Goal: Task Accomplishment & Management: Complete application form

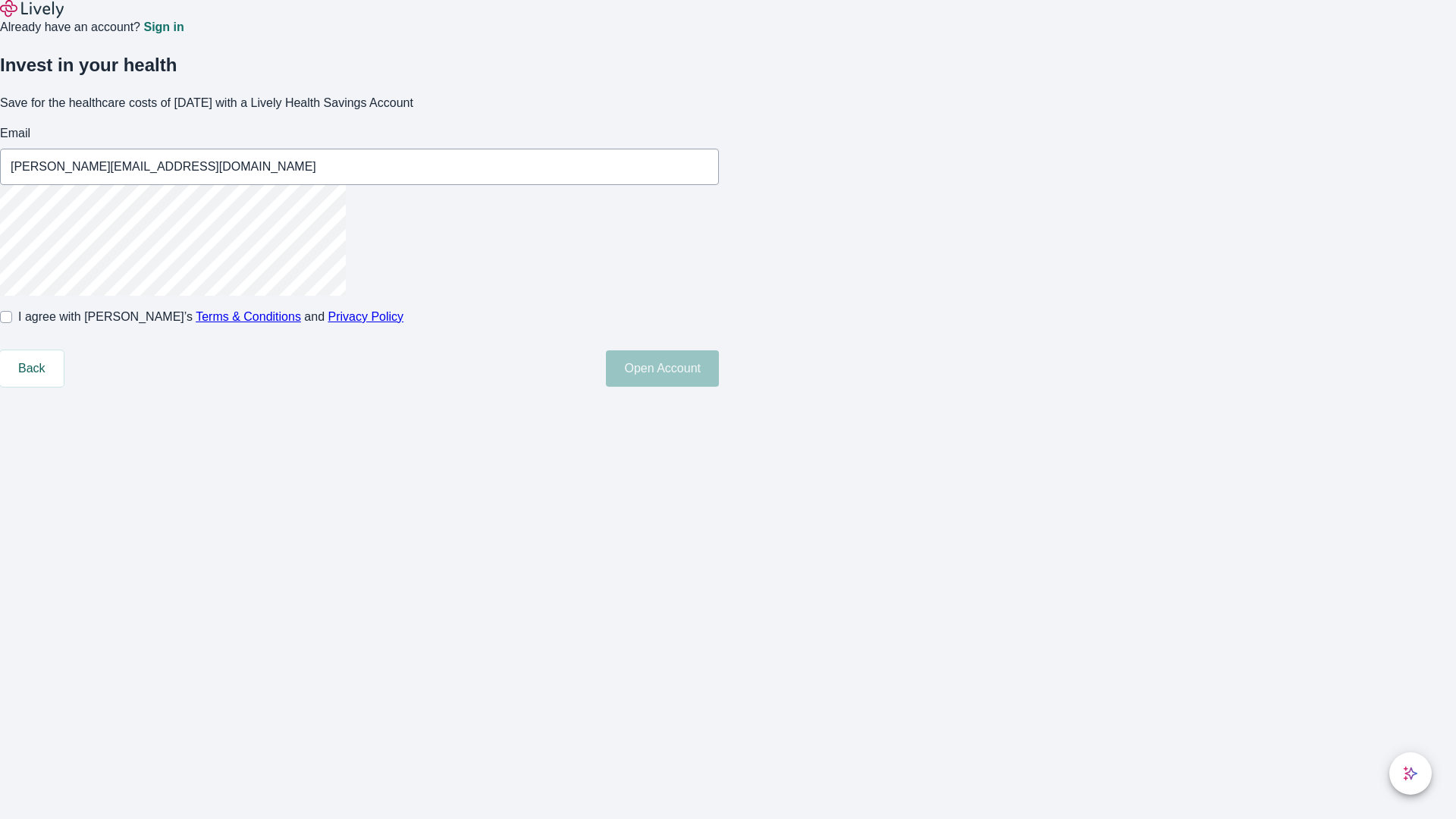
click at [12, 323] on input "I agree with Lively’s Terms & Conditions and Privacy Policy" at bounding box center [6, 316] width 12 height 12
checkbox input "true"
click at [718, 387] on button "Open Account" at bounding box center [662, 368] width 113 height 36
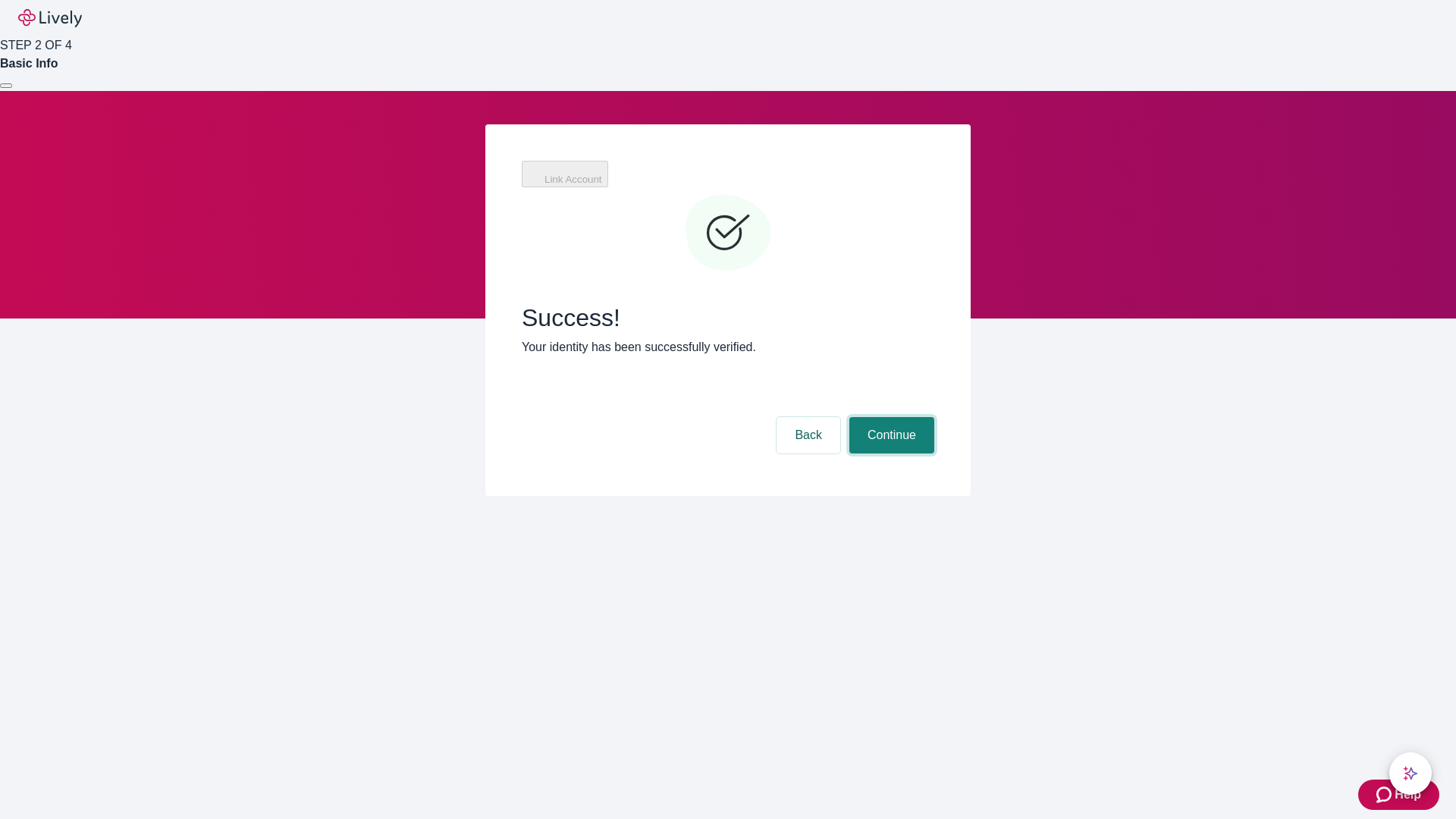
click at [890, 417] on button "Continue" at bounding box center [891, 435] width 85 height 36
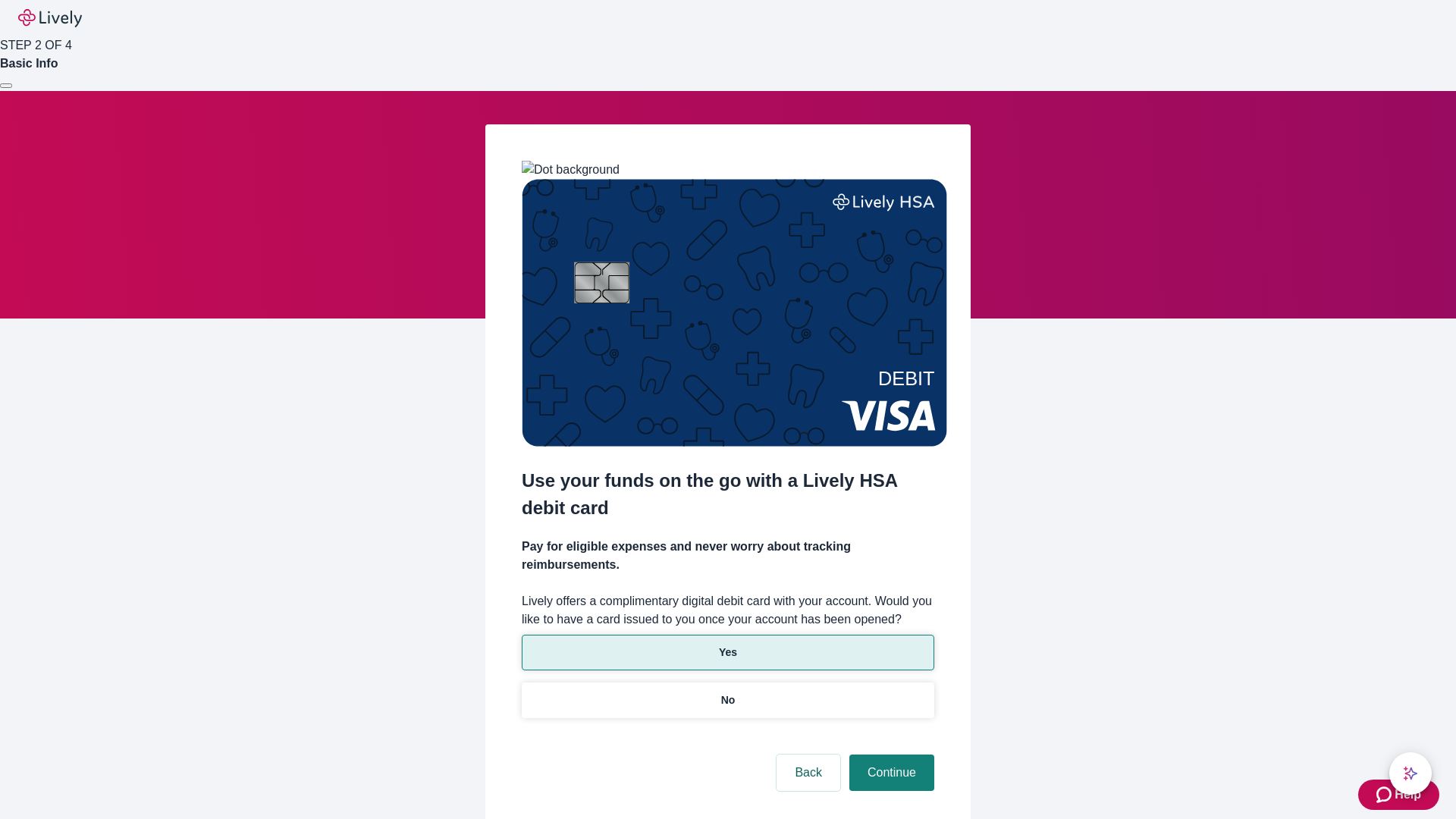
click at [727, 645] on p "Yes" at bounding box center [727, 653] width 18 height 16
click at [890, 754] on button "Continue" at bounding box center [891, 772] width 85 height 36
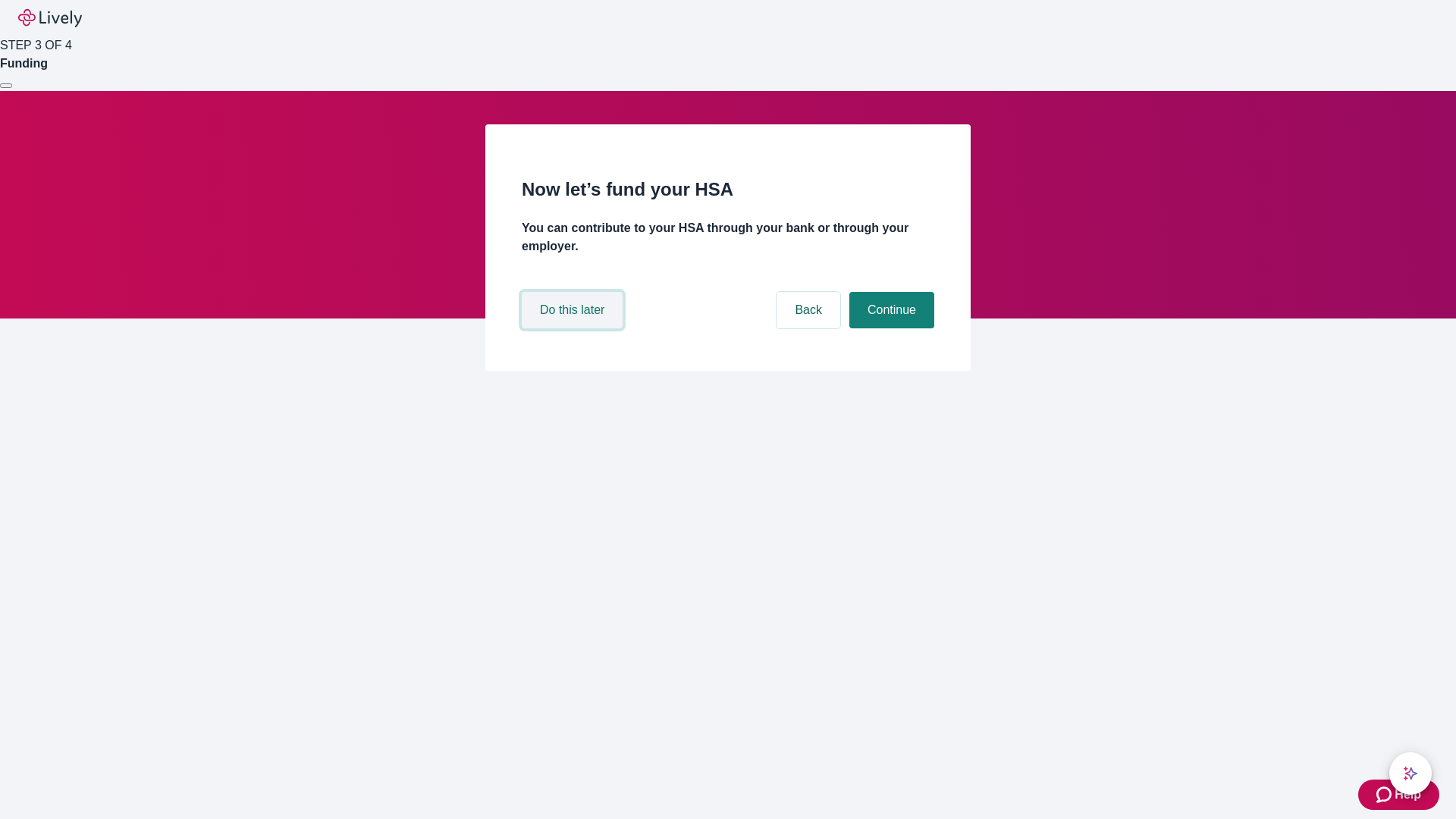
click at [574, 328] on button "Do this later" at bounding box center [572, 310] width 101 height 36
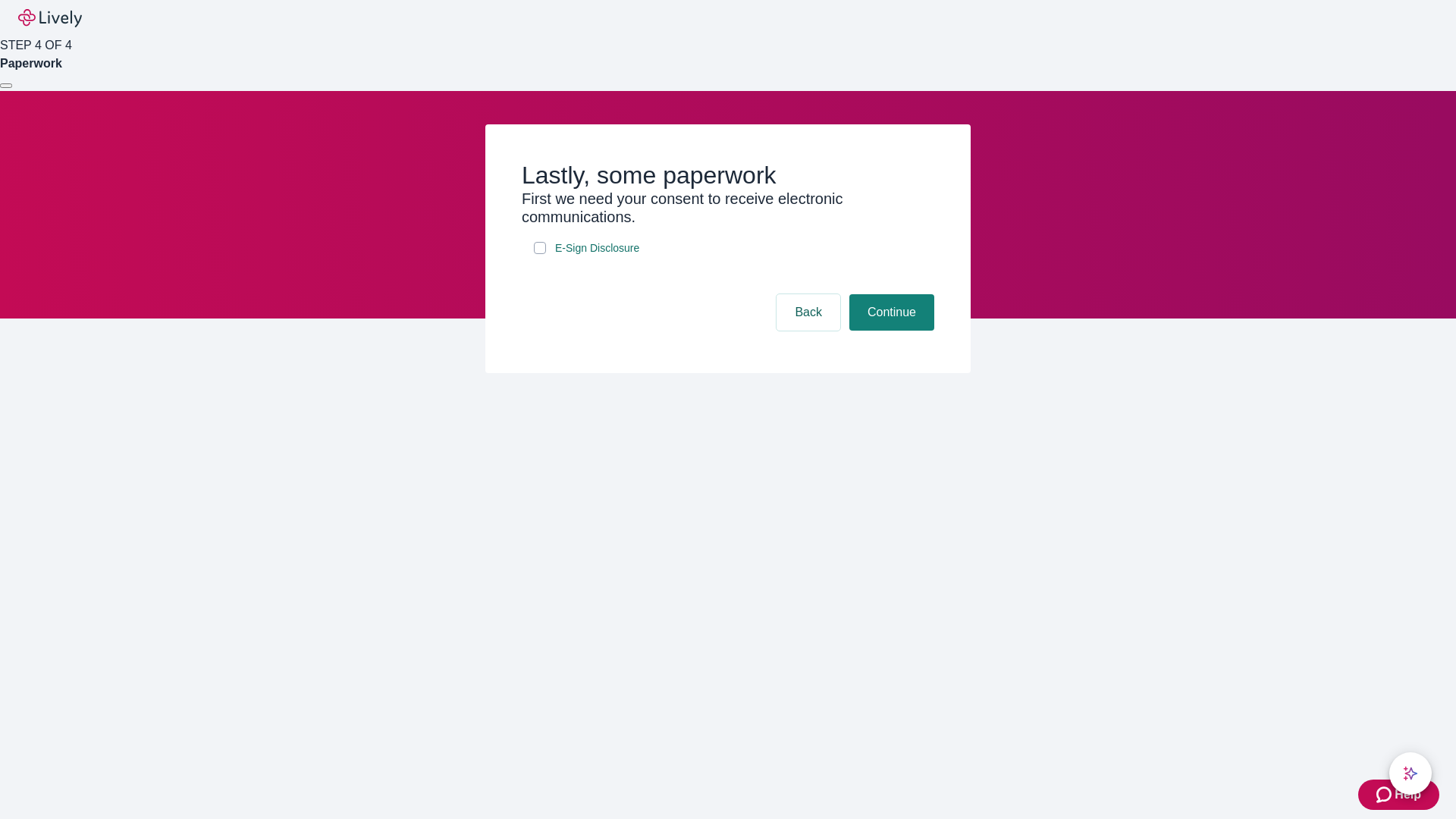
click at [540, 254] on input "E-Sign Disclosure" at bounding box center [539, 247] width 12 height 12
checkbox input "true"
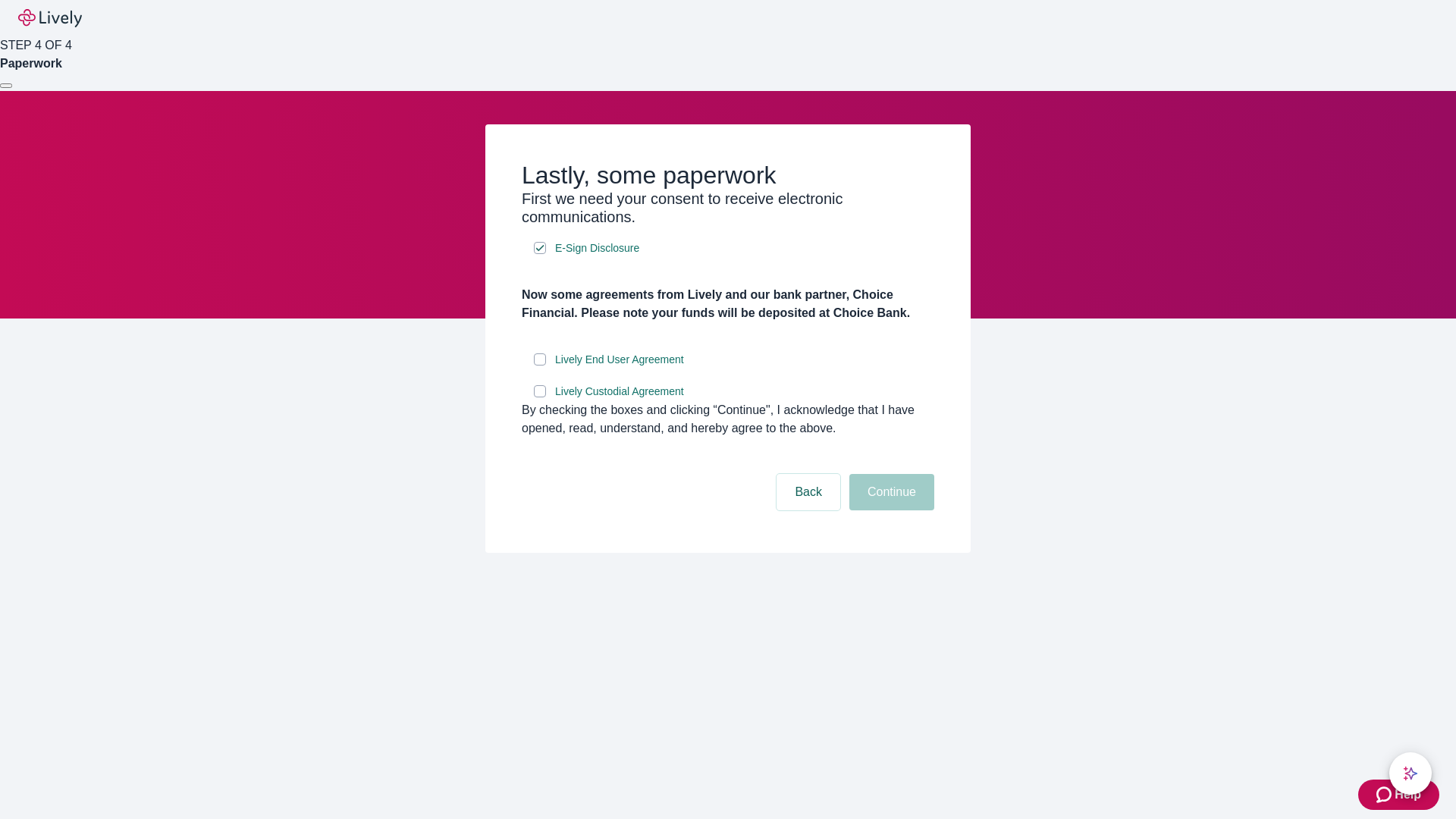
click at [540, 365] on input "Lively End User Agreement" at bounding box center [539, 359] width 12 height 12
checkbox input "true"
click at [540, 398] on input "Lively Custodial Agreement" at bounding box center [539, 390] width 12 height 12
checkbox input "true"
click at [890, 510] on button "Continue" at bounding box center [891, 492] width 85 height 36
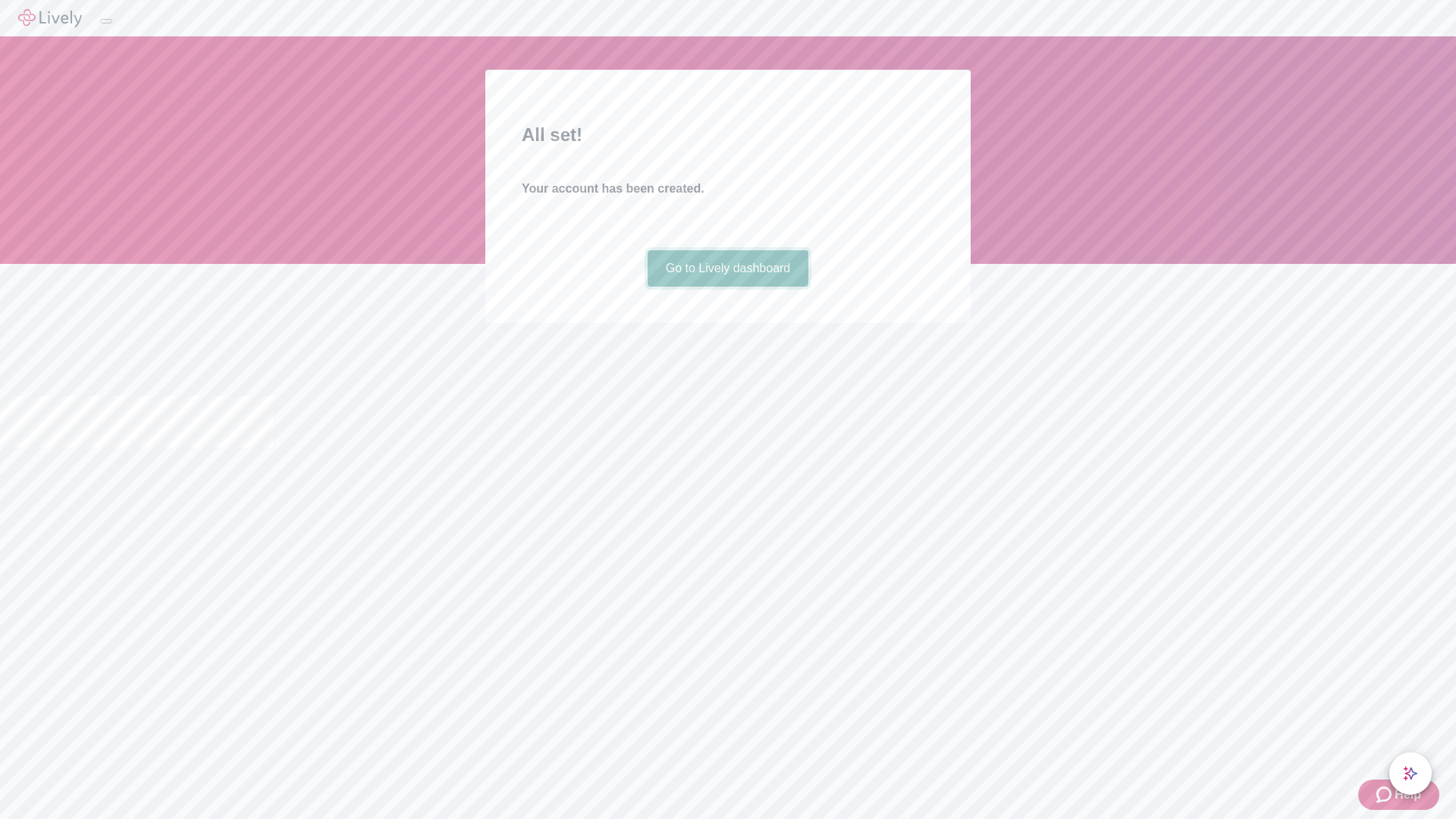
click at [727, 287] on link "Go to Lively dashboard" at bounding box center [728, 269] width 162 height 36
